Goal: Task Accomplishment & Management: Use online tool/utility

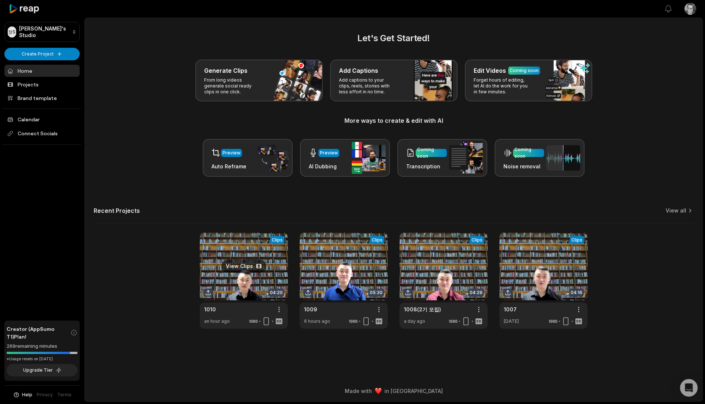
click at [239, 268] on link at bounding box center [244, 280] width 88 height 96
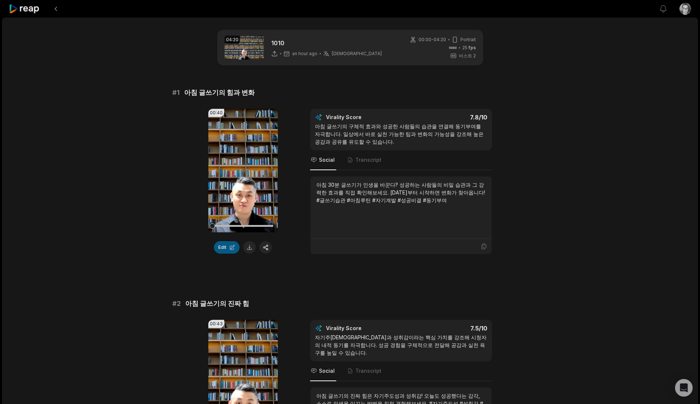
click at [229, 245] on button "Edit" at bounding box center [227, 247] width 26 height 12
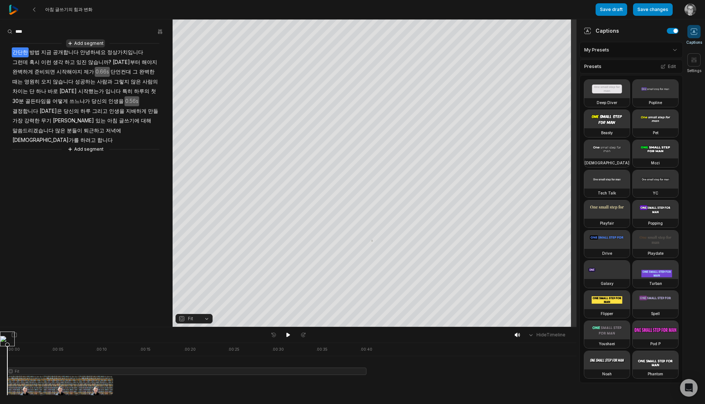
click at [96, 42] on button "Add segment" at bounding box center [85, 43] width 39 height 8
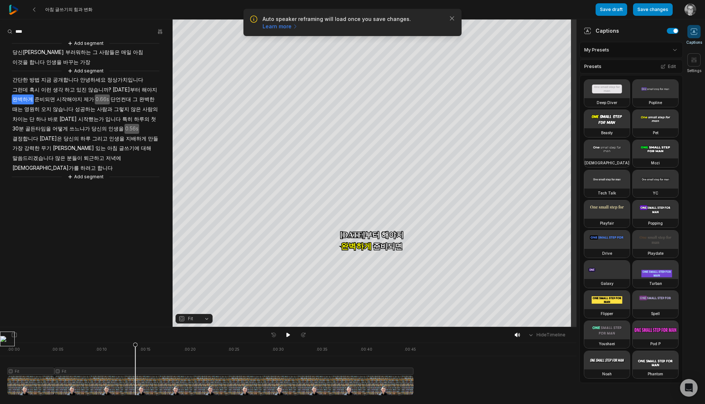
click at [84, 173] on button "Add segment" at bounding box center [85, 177] width 39 height 8
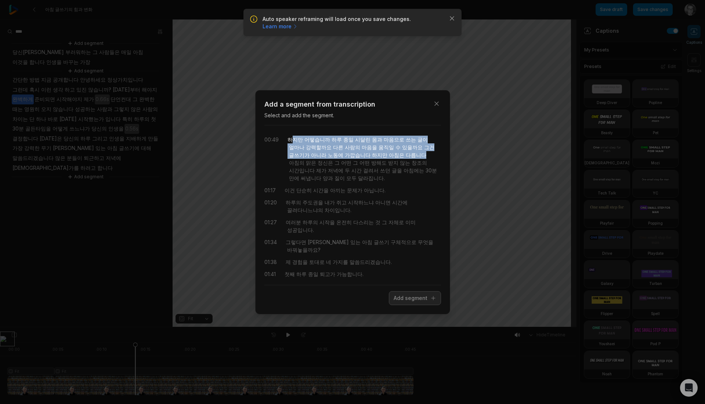
drag, startPoint x: 291, startPoint y: 139, endPoint x: 395, endPoint y: 156, distance: 104.9
click at [395, 156] on div "하지만 어떻습니까 하루 종일 시달린 몸과 마음으로 쓰는 글이 얼마나 강력할까요 다른 사람의 마음을 움직일 수 있을까요 그건 글쓰기가 아니라 노…" at bounding box center [364, 158] width 153 height 46
click at [433, 296] on icon at bounding box center [433, 298] width 6 height 6
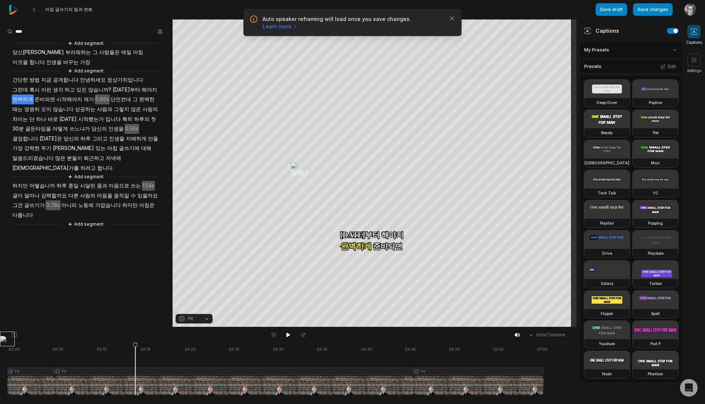
click at [122, 200] on span "하지만" at bounding box center [130, 205] width 17 height 10
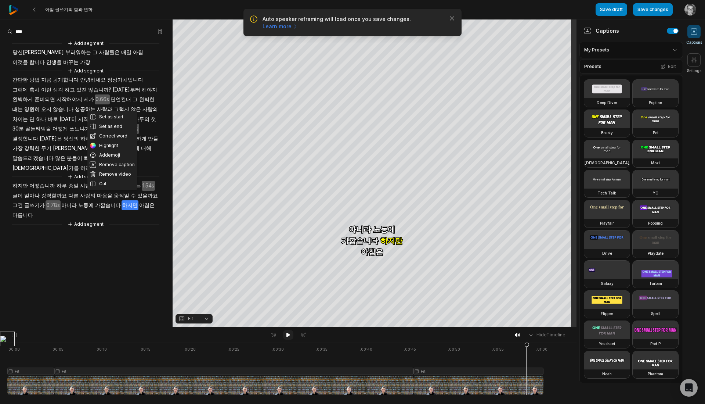
click at [289, 336] on icon at bounding box center [288, 335] width 6 height 6
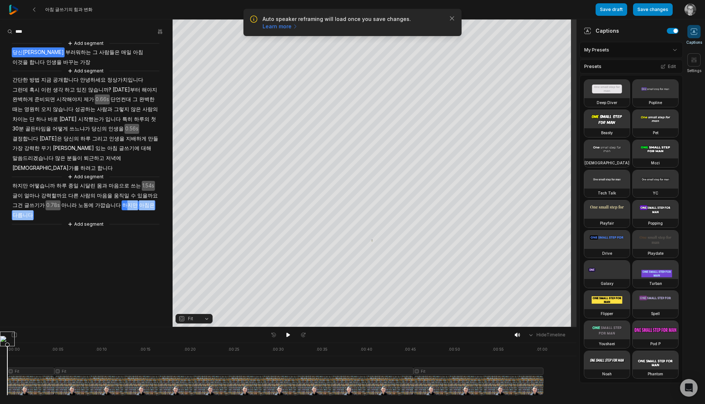
drag, startPoint x: 111, startPoint y: 195, endPoint x: 158, endPoint y: 196, distance: 47.4
click at [158, 196] on div "Add segment 당신이 부러워하는 그 사람들은 매일 아침 이것을 합니다 인생을 바꾸는 가장 Add segment 간단한 방법 지금 공개합…" at bounding box center [86, 133] width 173 height 189
click at [152, 180] on button "Remove video" at bounding box center [147, 184] width 50 height 10
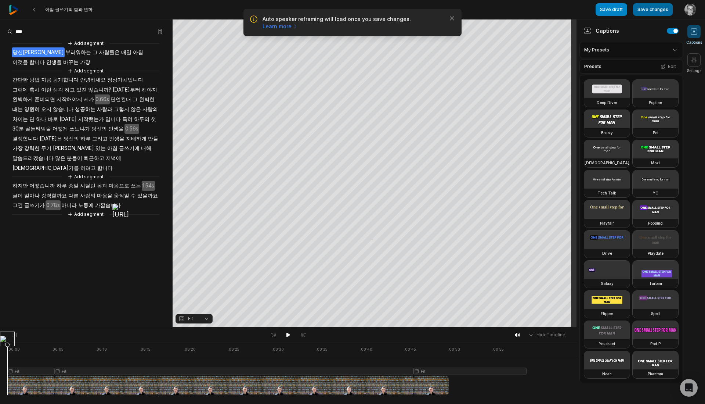
click at [654, 8] on button "Save changes" at bounding box center [653, 9] width 40 height 12
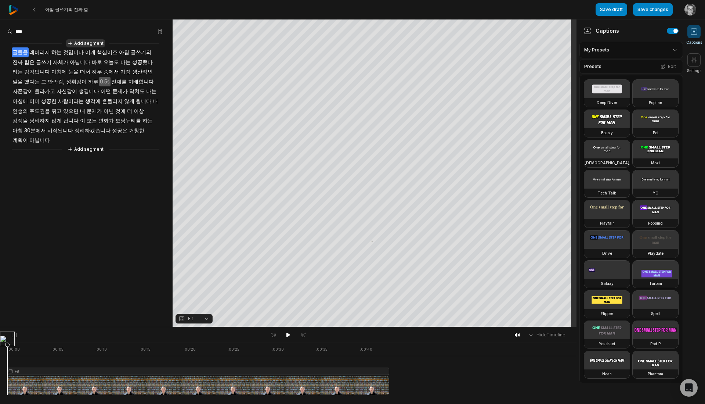
click at [101, 43] on button "Add segment" at bounding box center [85, 43] width 39 height 8
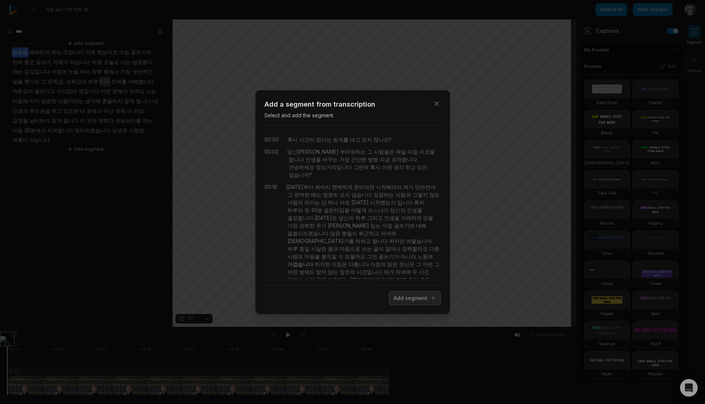
scroll to position [171, 0]
click at [438, 101] on icon "button" at bounding box center [436, 103] width 7 height 7
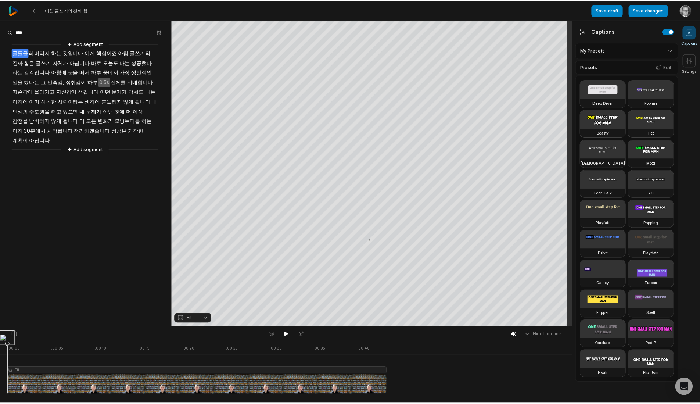
scroll to position [0, 0]
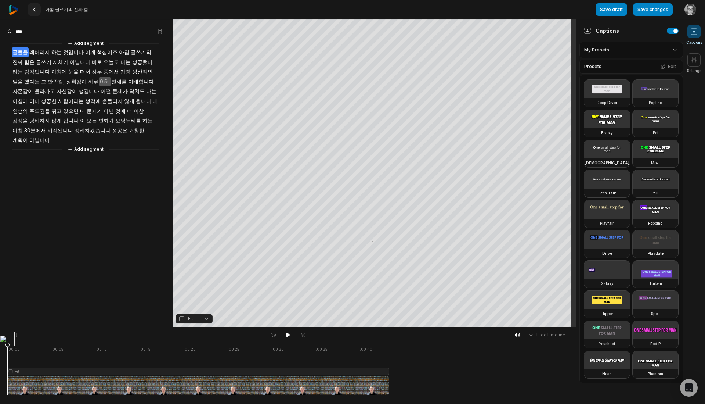
click at [36, 10] on icon at bounding box center [34, 10] width 6 height 6
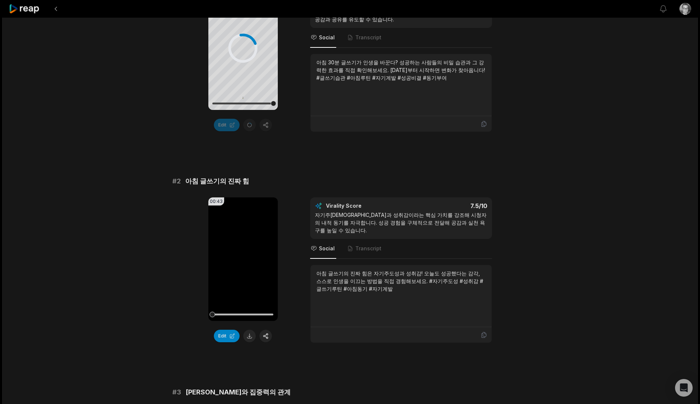
scroll to position [245, 0]
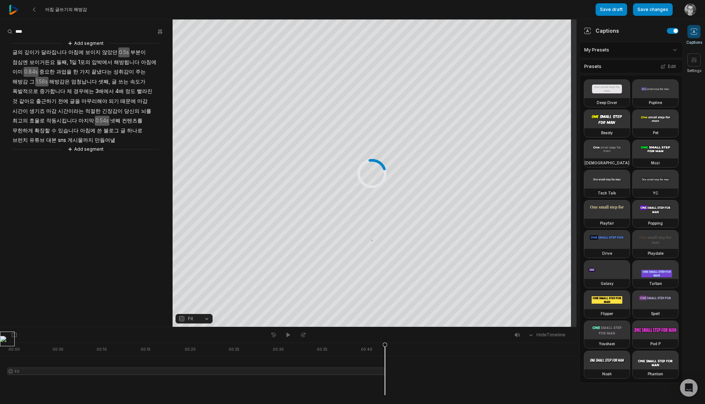
click at [83, 42] on button "Add segment" at bounding box center [85, 43] width 39 height 8
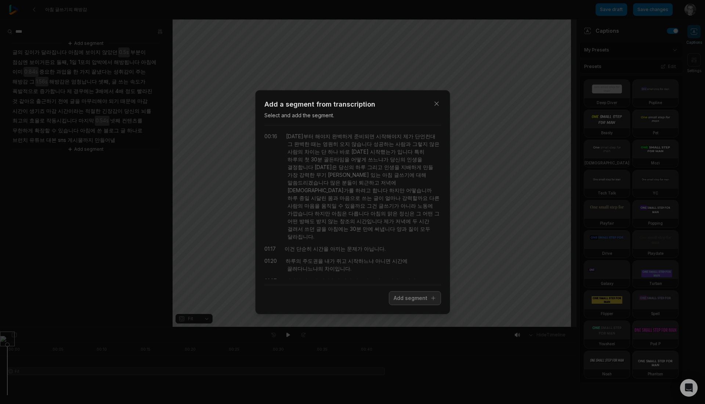
scroll to position [94, 0]
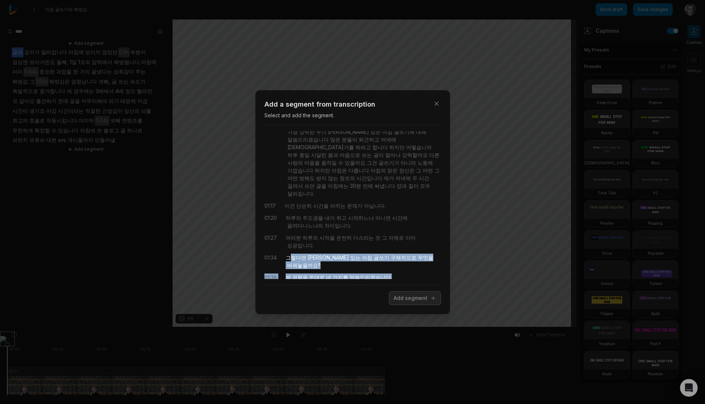
drag, startPoint x: 290, startPoint y: 225, endPoint x: 432, endPoint y: 277, distance: 151.2
click at [432, 277] on div "00:00 혹시 시간이 없다는 핑계를 대고 있지 않나요? 00:02 당신이 부러워하는 그 사람들은 매일 아침 이것을 합니다 인생을 바꾸는 가장…" at bounding box center [352, 205] width 177 height 148
click at [415, 297] on button "Add segment" at bounding box center [415, 298] width 52 height 14
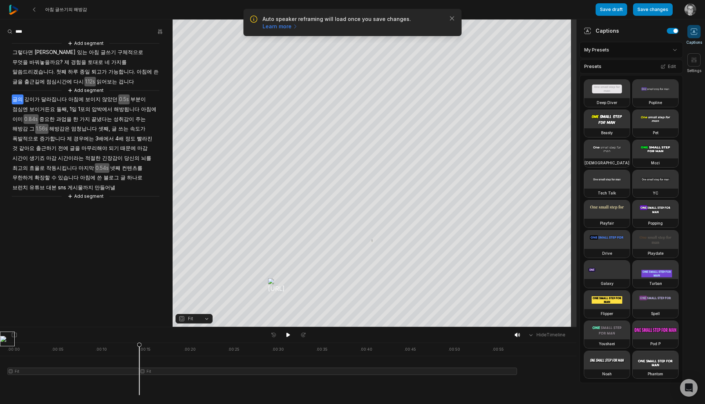
scroll to position [0, 0]
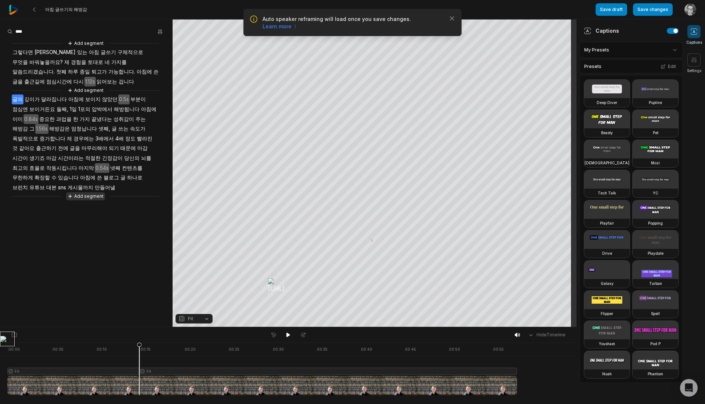
click at [98, 192] on button "Add segment" at bounding box center [85, 196] width 39 height 8
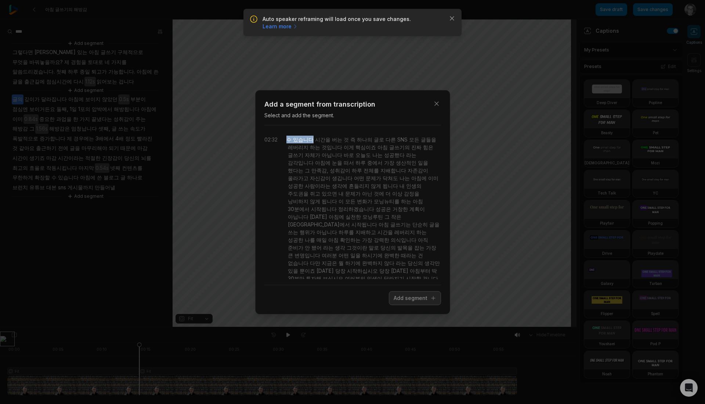
drag, startPoint x: 288, startPoint y: 140, endPoint x: 310, endPoint y: 138, distance: 22.8
click at [310, 138] on div "수 있습니다 시간을 버는 것 즉 하나의 글로 다른 SNS 모든 글들을 레버리지 하는 것입니다 이게 핵심이죠 아침 글쓰기의 진짜 힘은 글쓰기 자…" at bounding box center [363, 212] width 155 height 154
click at [407, 298] on button "Add segment" at bounding box center [415, 298] width 52 height 14
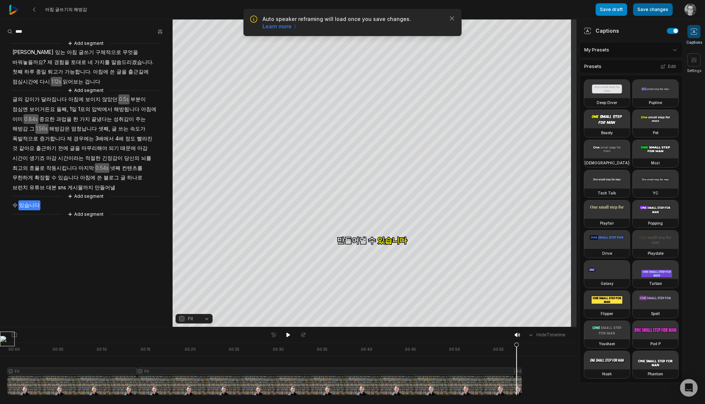
click at [649, 8] on button "Save changes" at bounding box center [653, 9] width 40 height 12
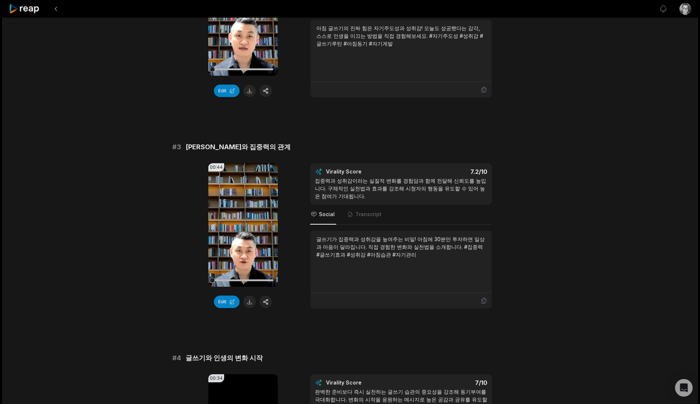
scroll to position [612, 0]
